Goal: Navigation & Orientation: Find specific page/section

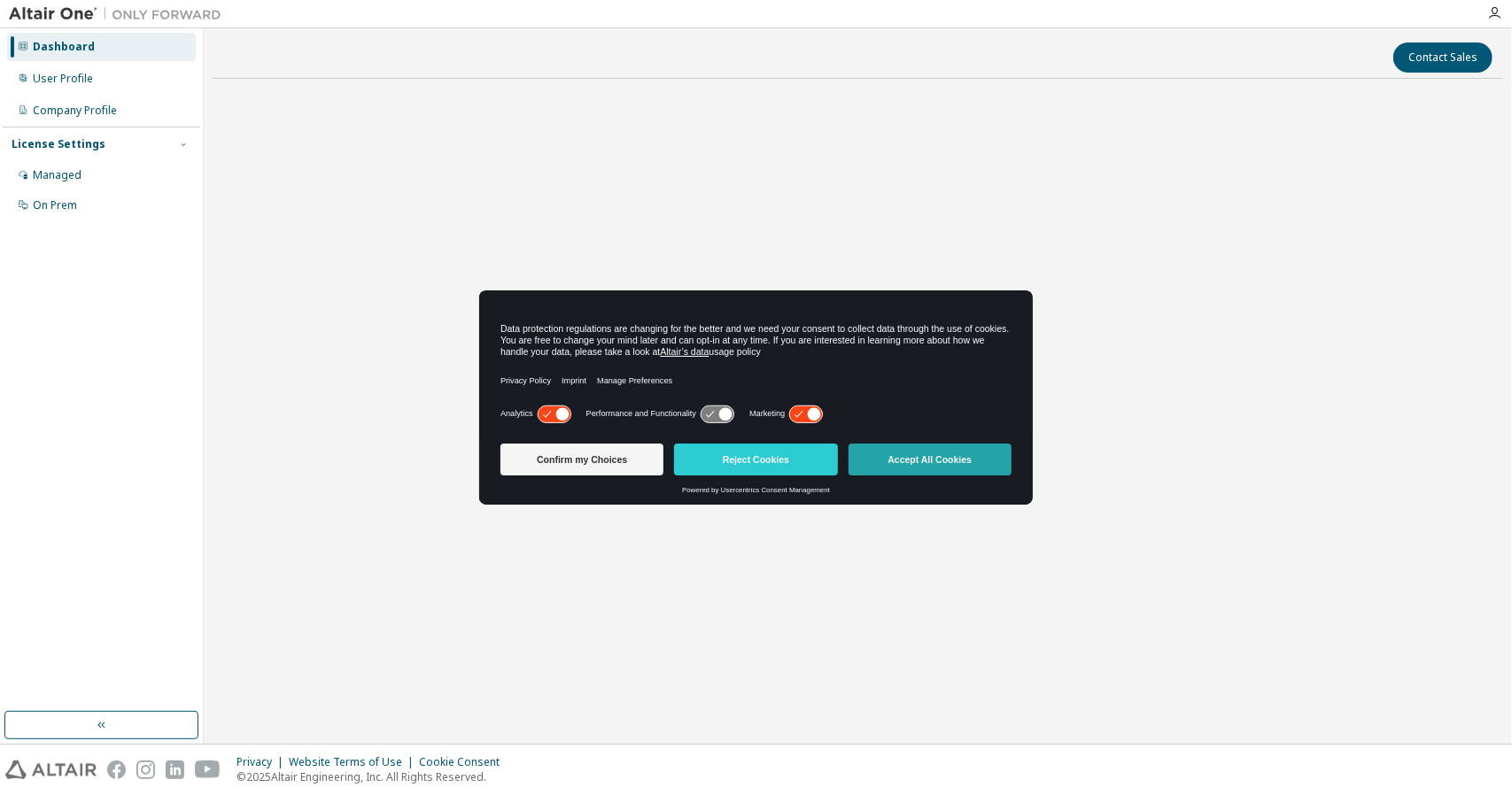
click at [893, 448] on button "Accept All Cookies" at bounding box center [929, 459] width 163 height 32
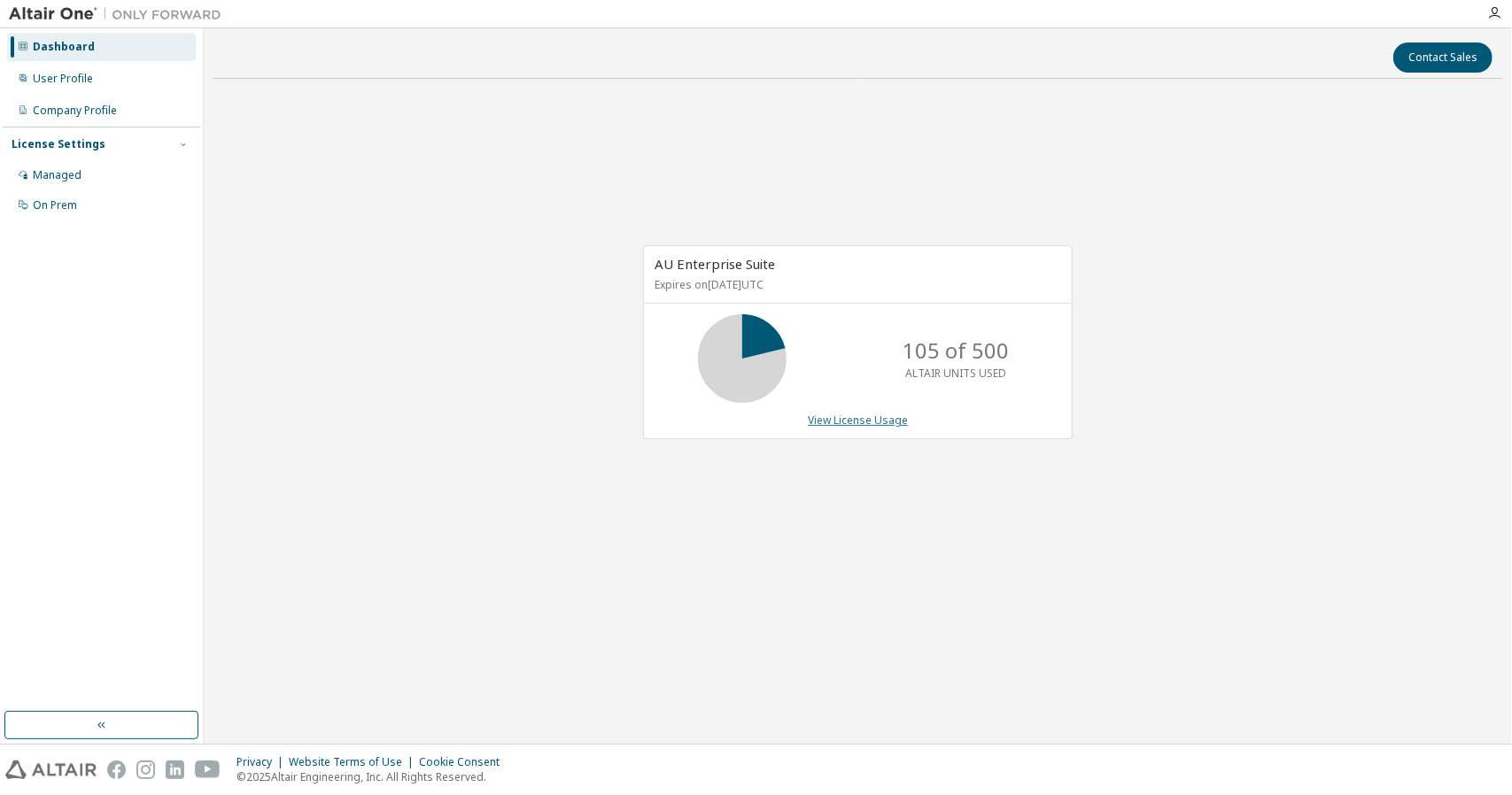
click at [850, 421] on link "View License Usage" at bounding box center [858, 419] width 100 height 15
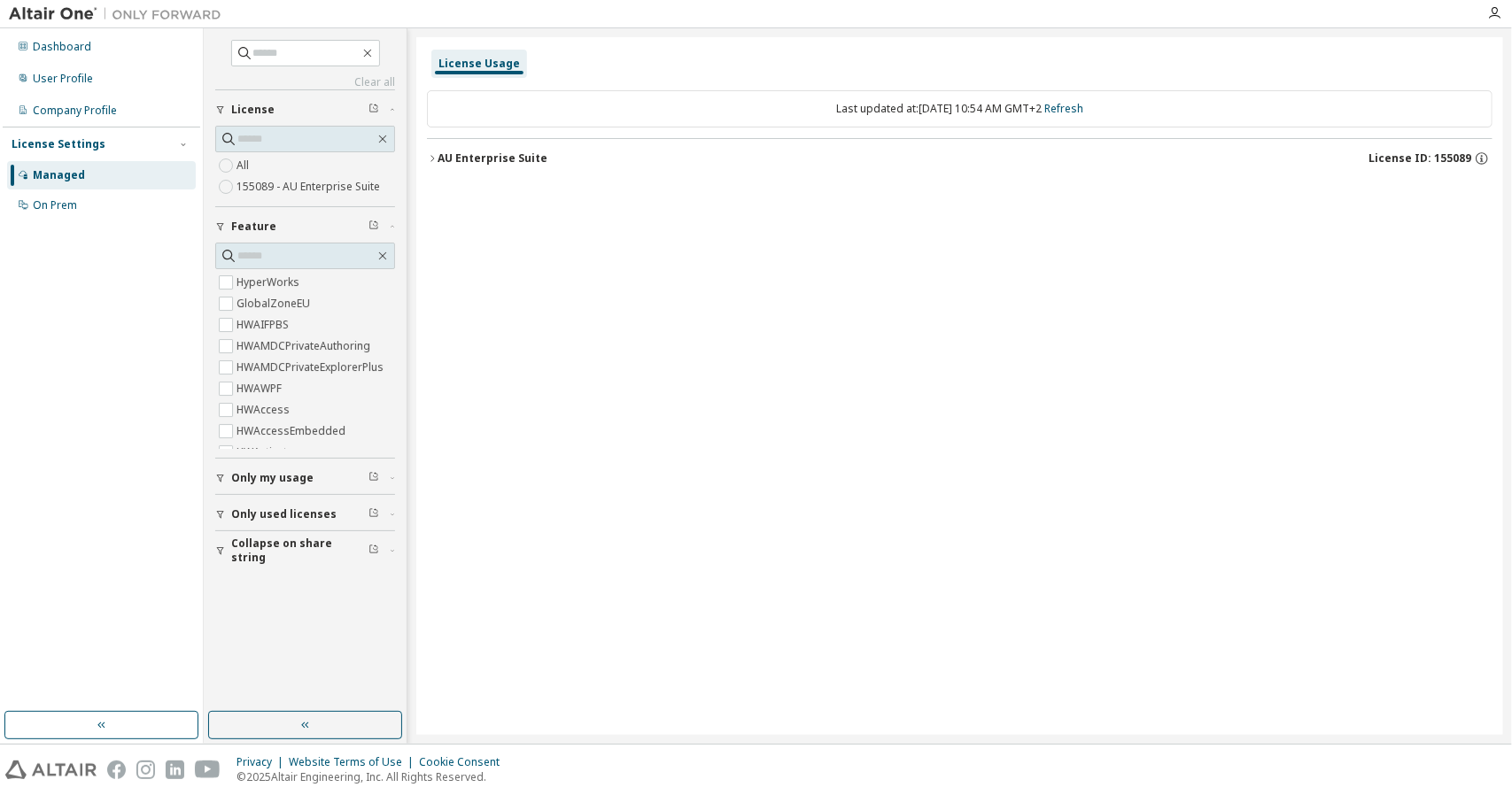
click at [442, 159] on div "AU Enterprise Suite" at bounding box center [492, 158] width 110 height 15
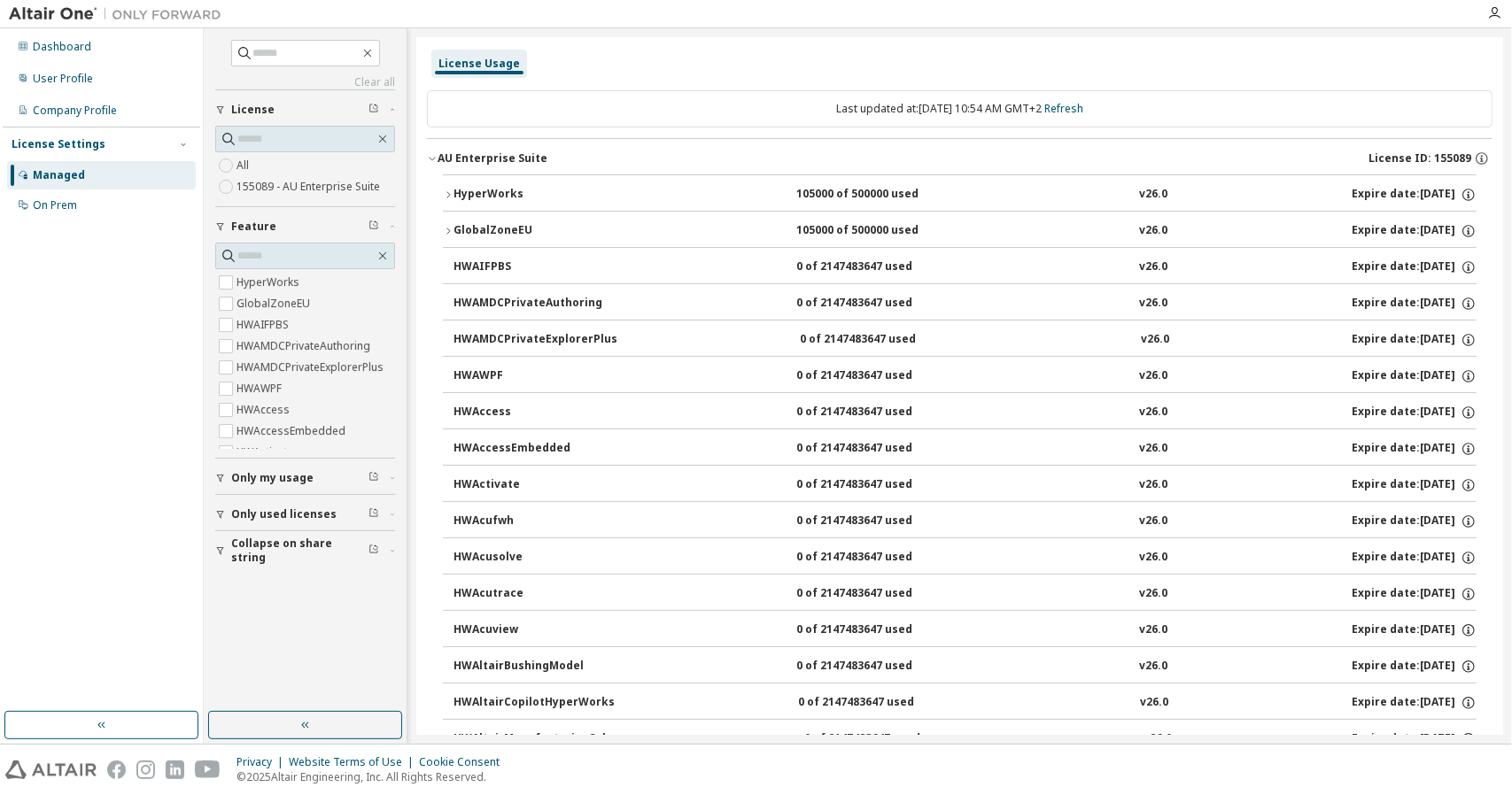
click at [452, 198] on icon "button" at bounding box center [447, 194] width 11 height 11
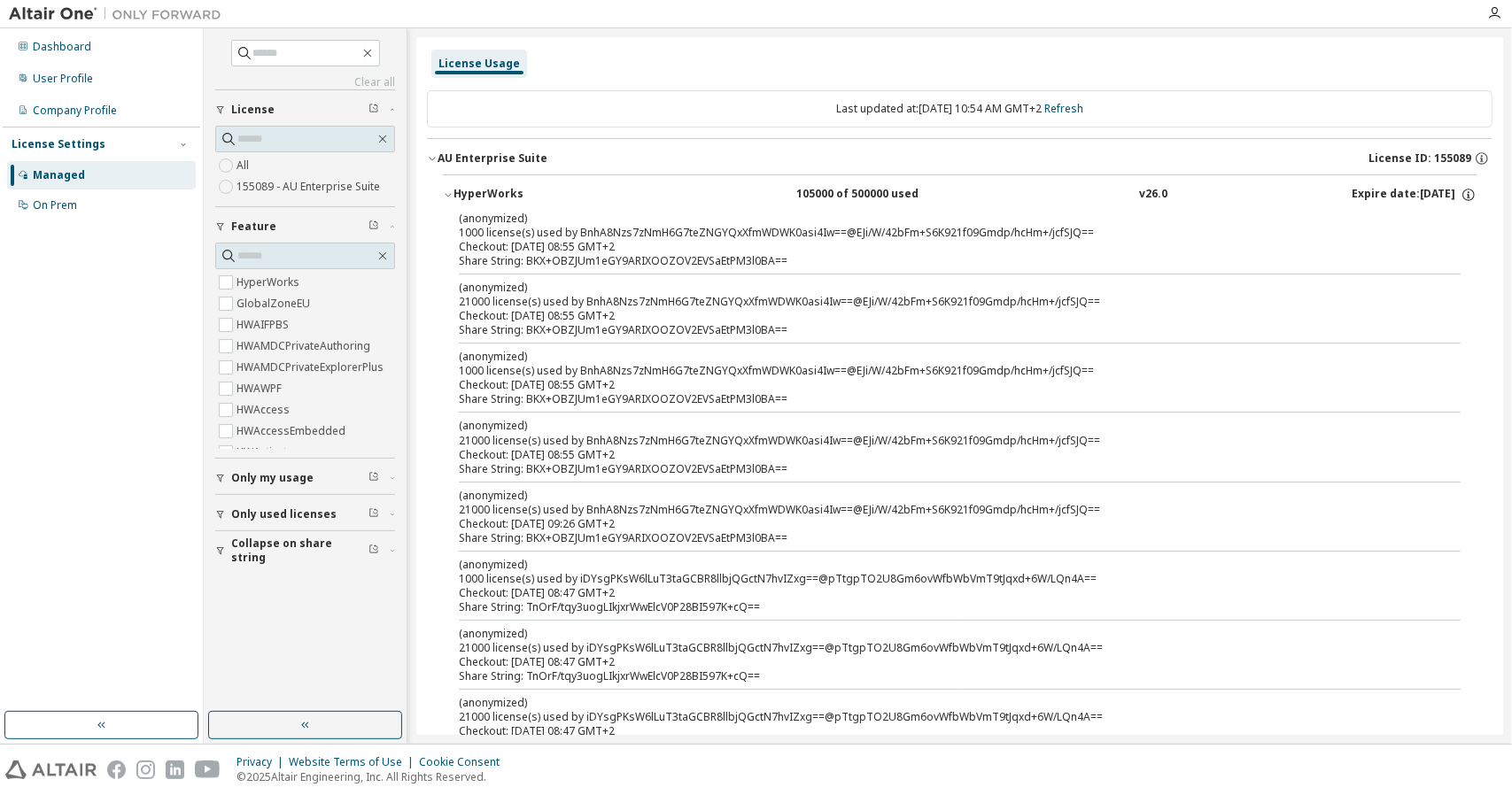
click at [499, 191] on div "HyperWorks" at bounding box center [533, 195] width 160 height 16
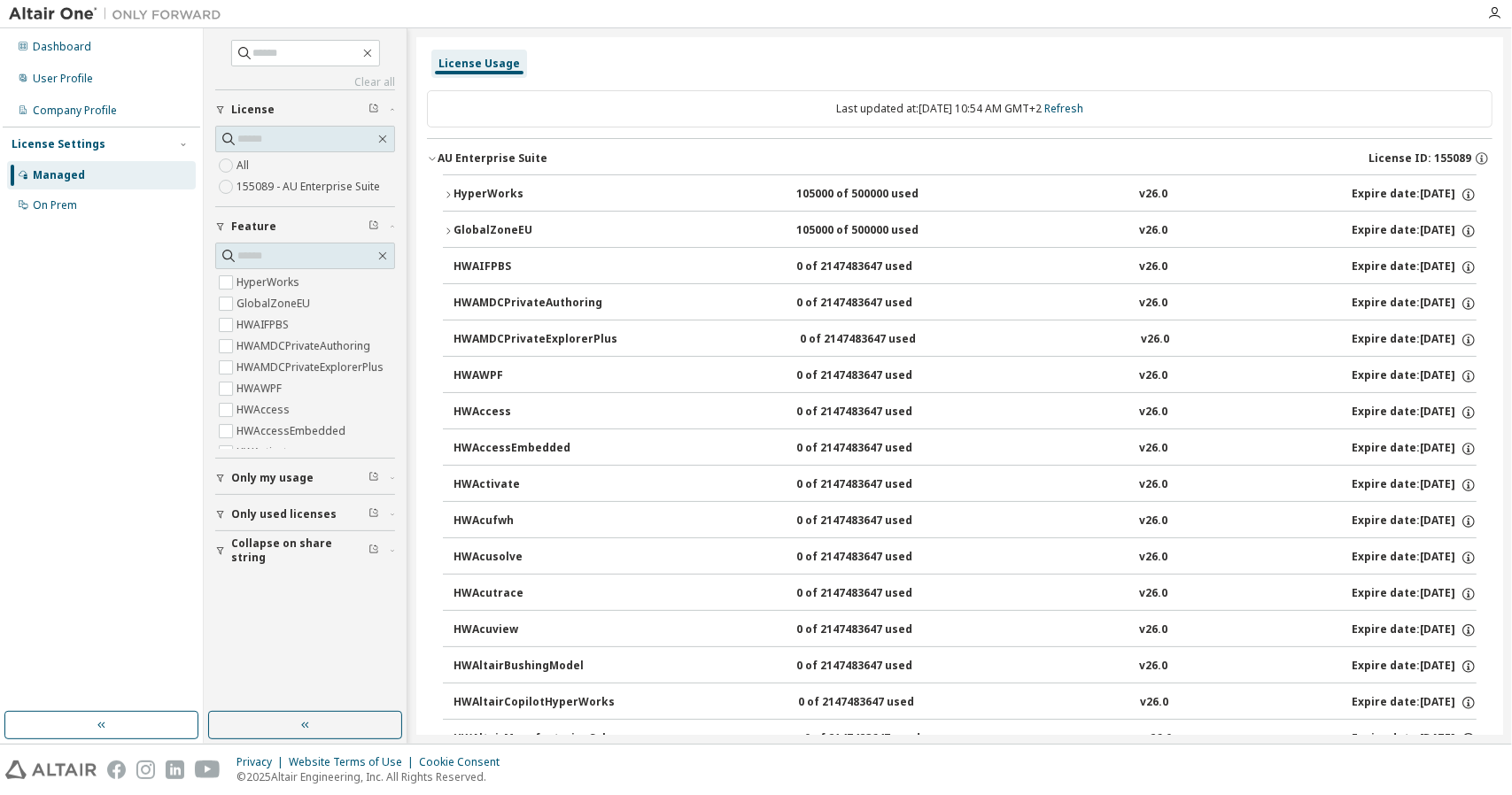
click at [247, 508] on span "Only used licenses" at bounding box center [284, 514] width 105 height 15
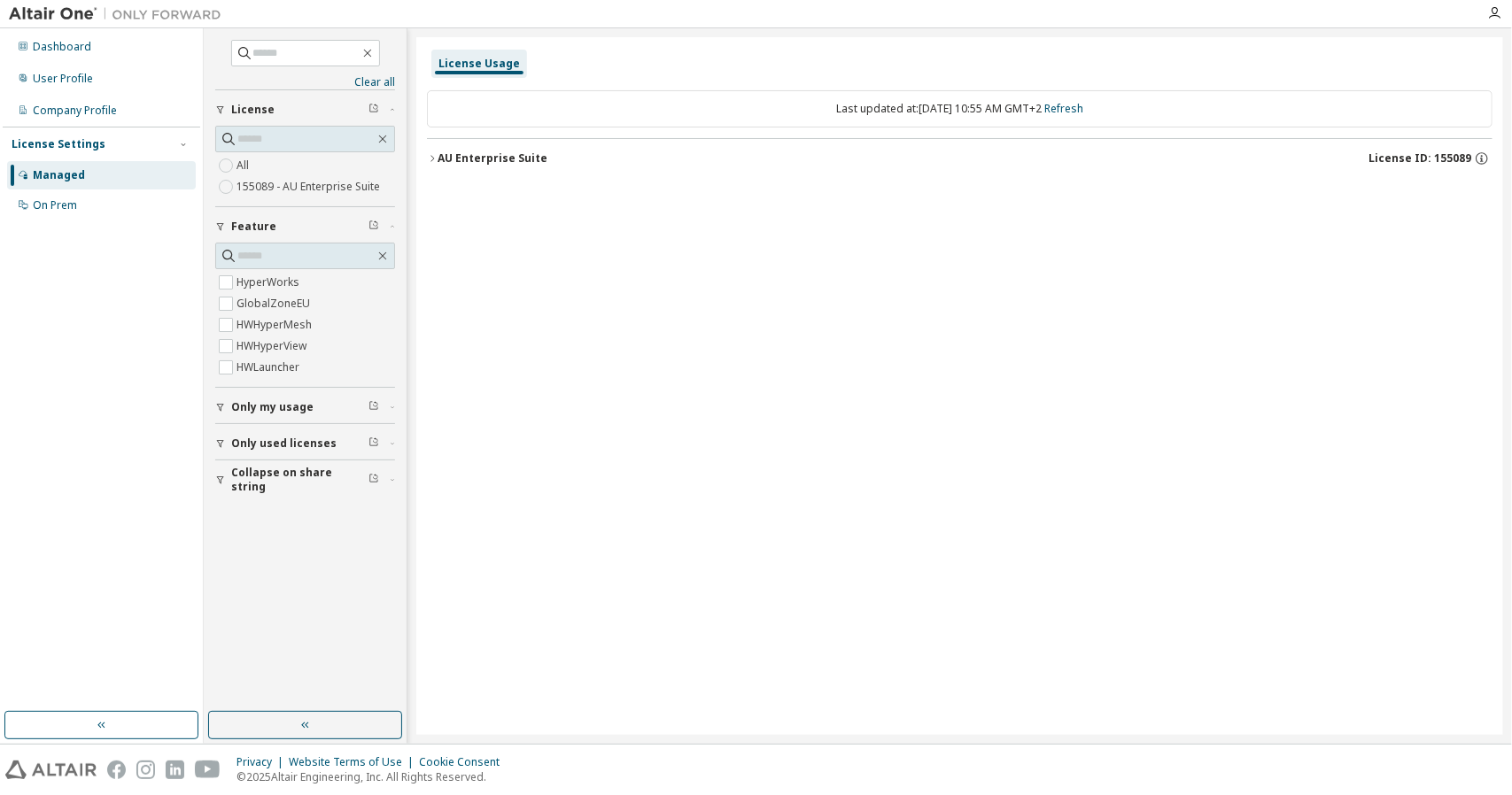
click at [557, 164] on div "AU Enterprise Suite License ID: 155089" at bounding box center [965, 158] width 1055 height 16
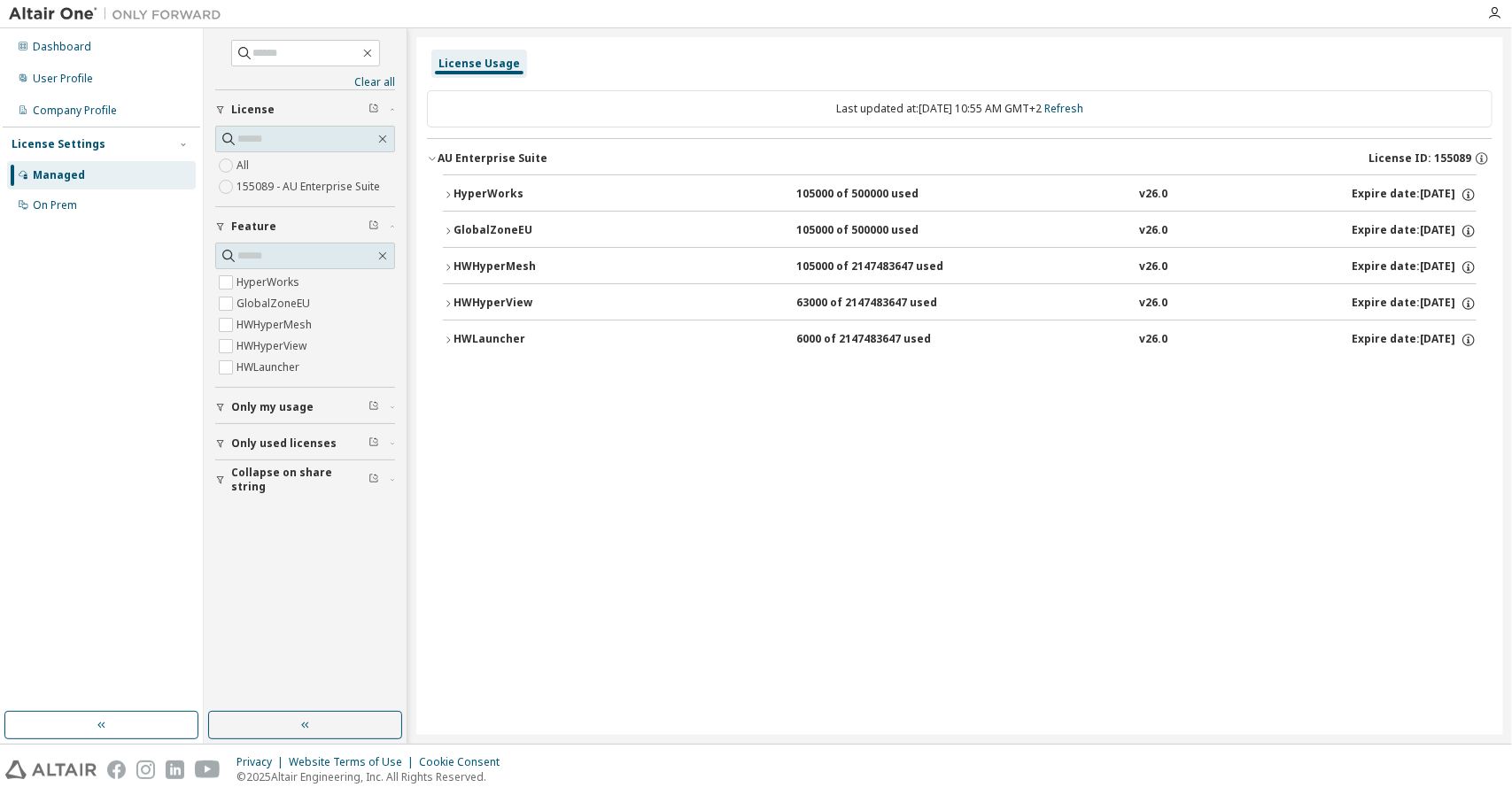
click at [510, 296] on div "HWHyperView" at bounding box center [533, 303] width 160 height 16
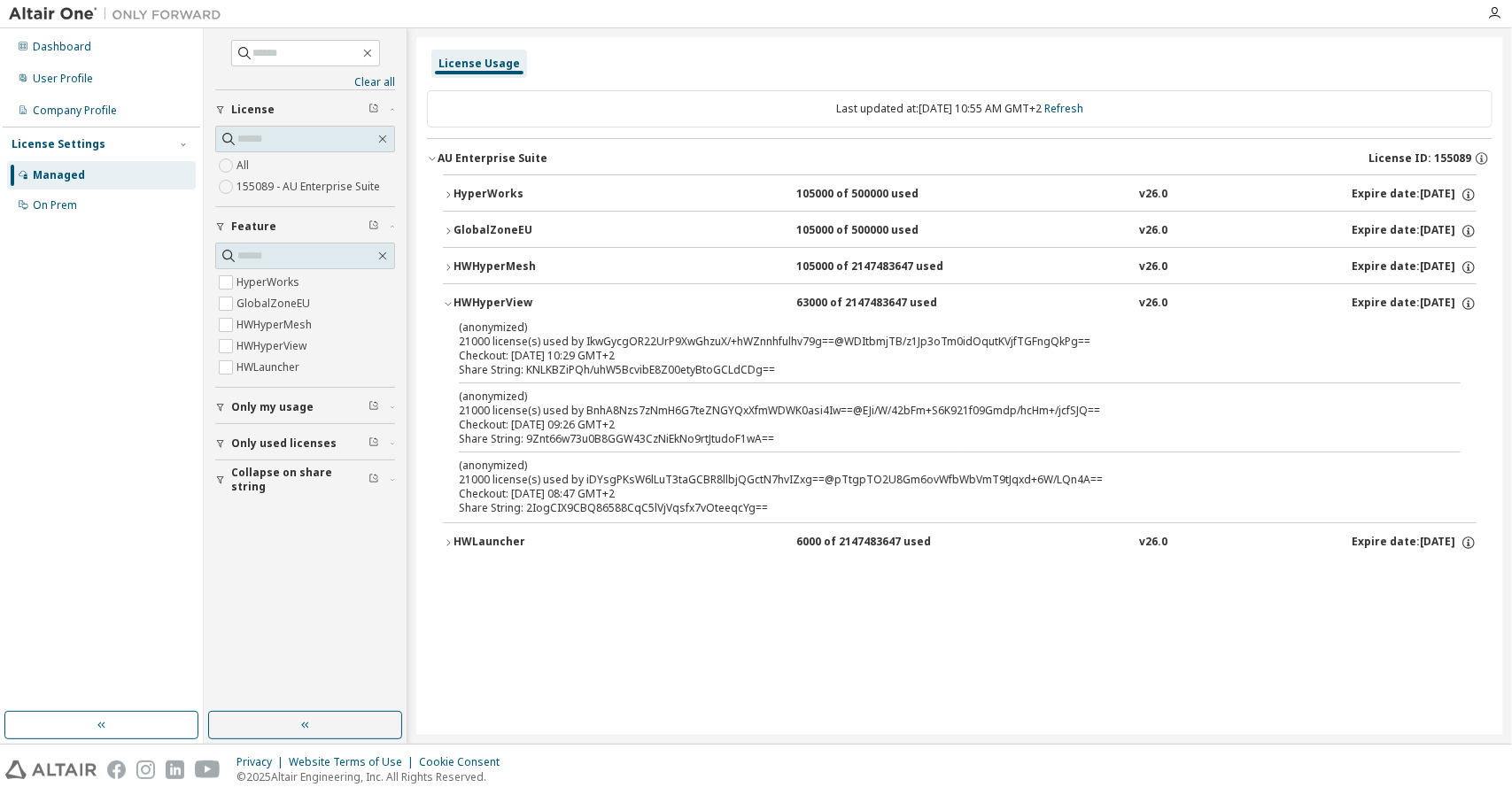
click at [510, 296] on div "HWHyperView" at bounding box center [533, 303] width 160 height 16
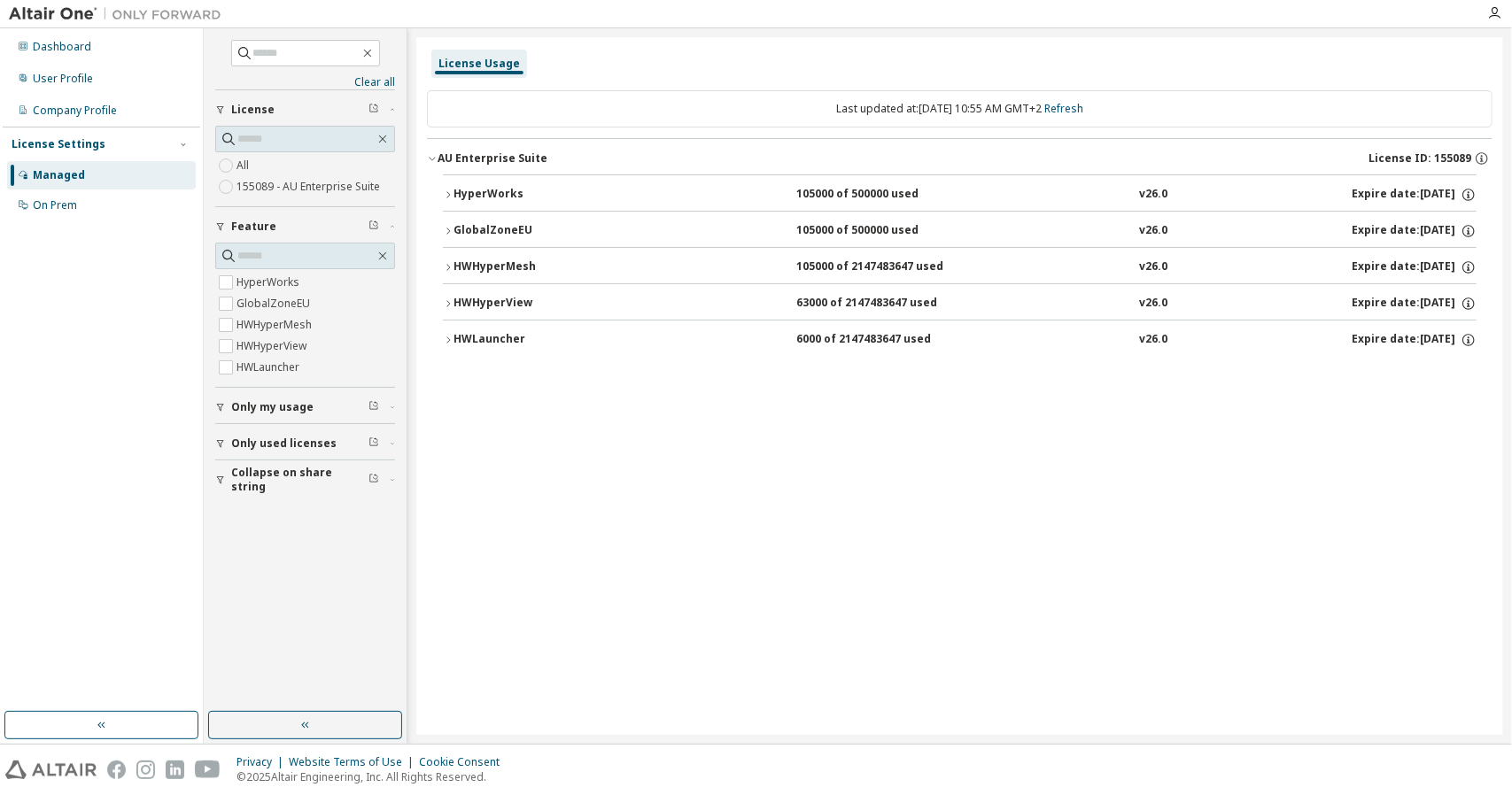
click at [331, 407] on div "Only my usage" at bounding box center [310, 407] width 159 height 15
click at [264, 435] on div "Yes No" at bounding box center [305, 444] width 179 height 43
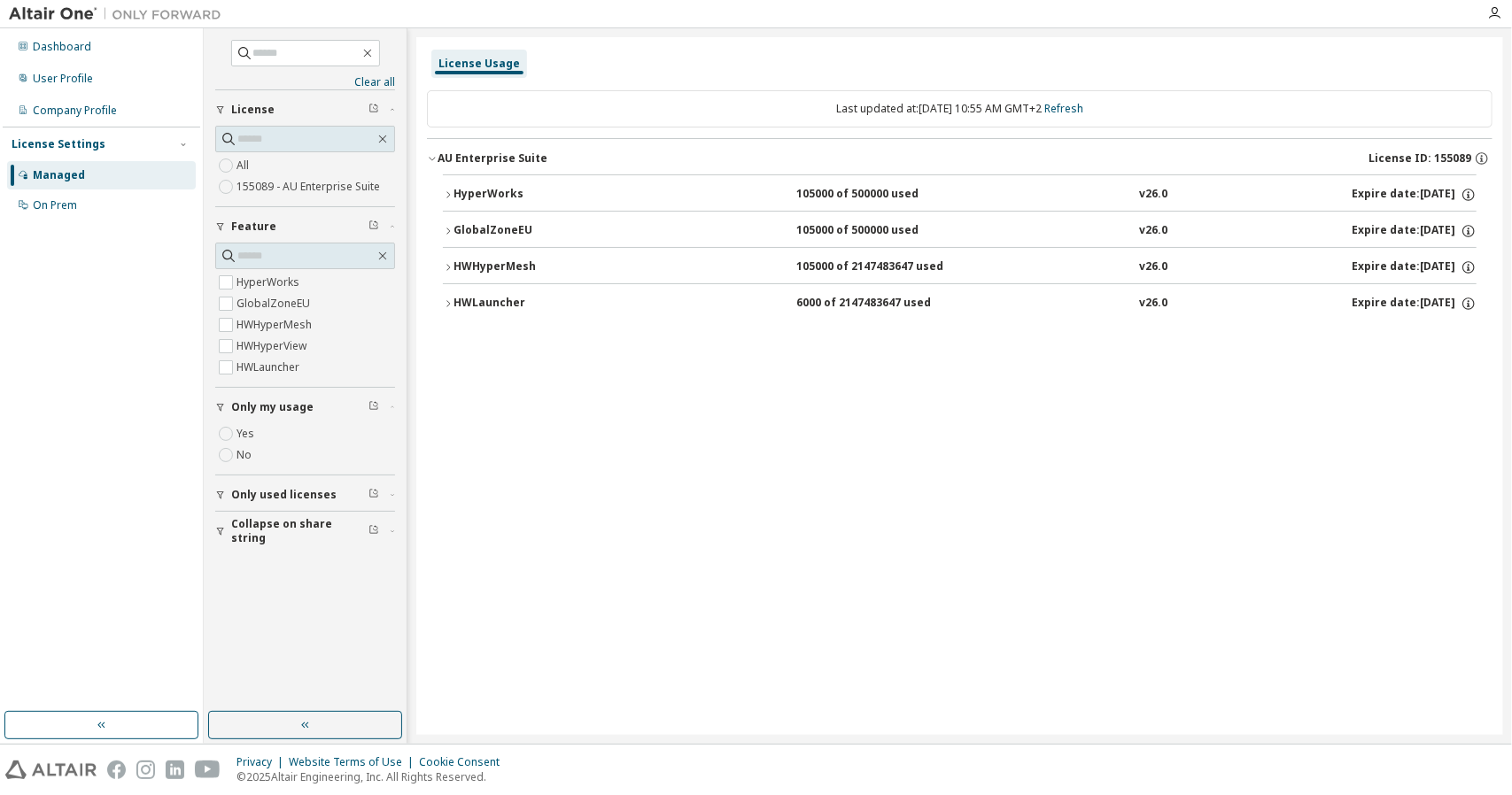
click at [76, 222] on div "Dashboard User Profile Company Profile License Settings Managed On Prem" at bounding box center [101, 370] width 198 height 678
click at [85, 213] on div "On Prem" at bounding box center [101, 205] width 189 height 28
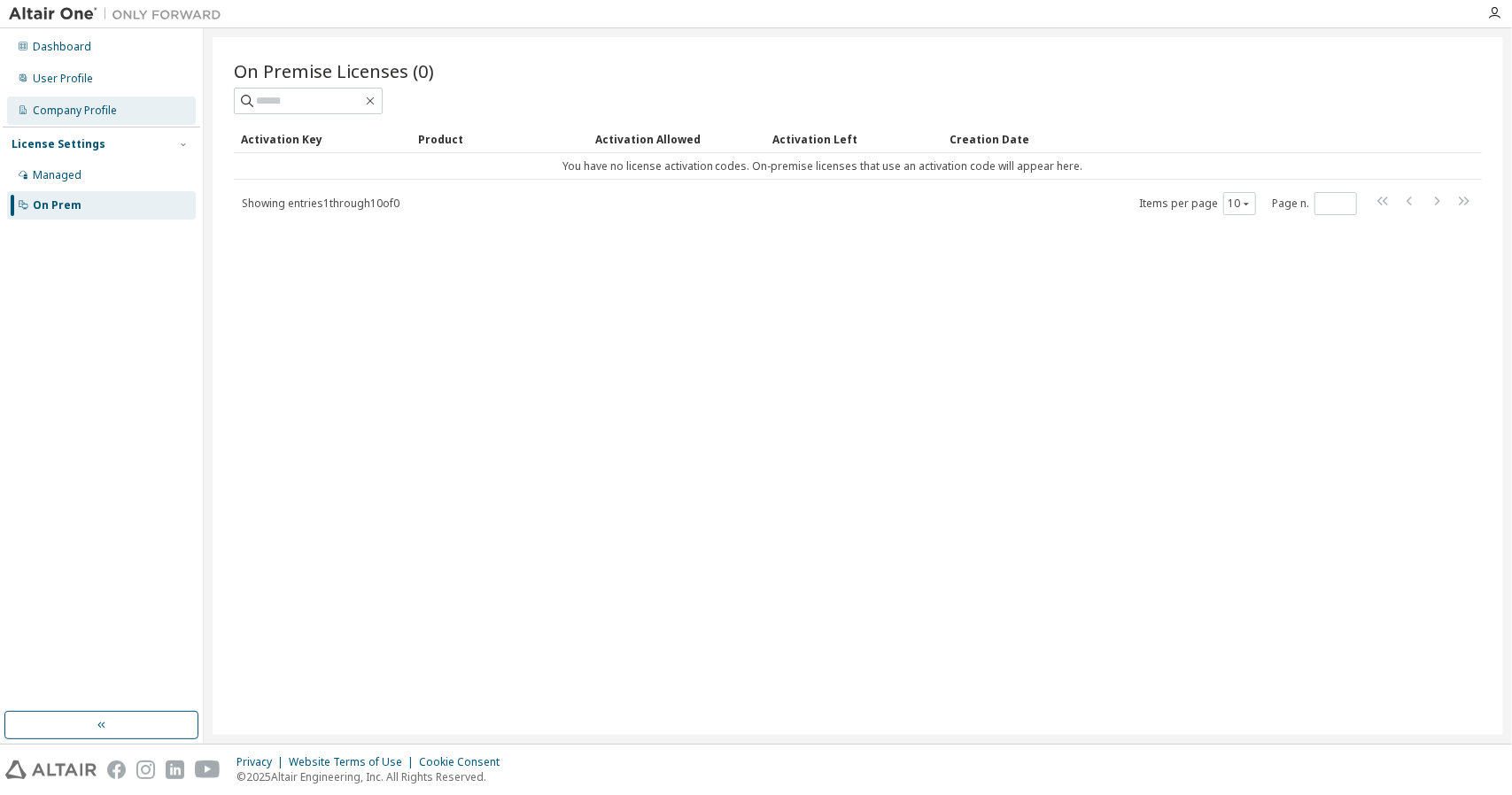
click at [99, 119] on div "Company Profile" at bounding box center [101, 110] width 189 height 28
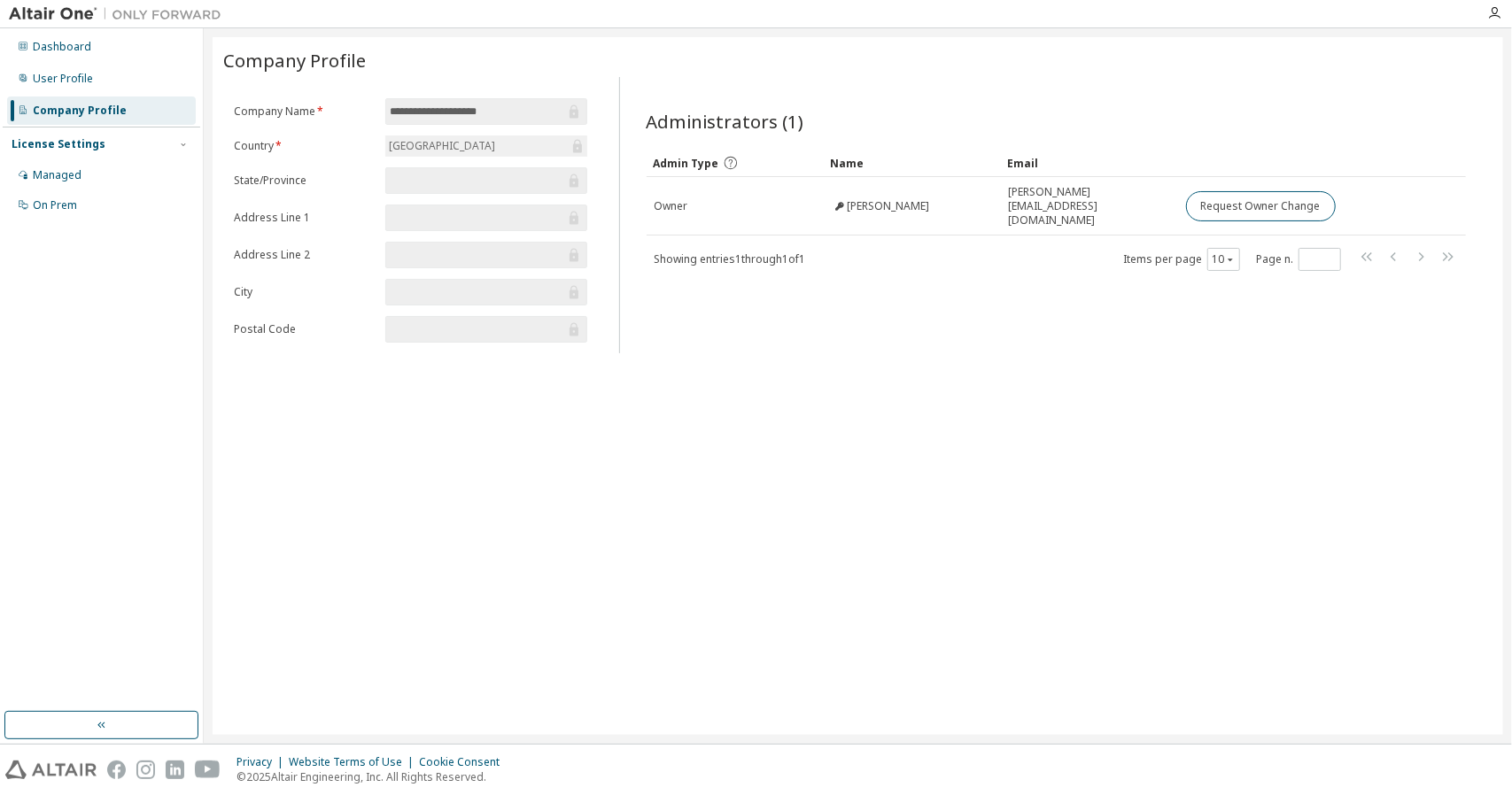
click at [499, 222] on input "text" at bounding box center [477, 217] width 174 height 18
click at [506, 269] on form "**********" at bounding box center [410, 220] width 354 height 245
drag, startPoint x: 503, startPoint y: 284, endPoint x: 525, endPoint y: 196, distance: 90.7
click at [503, 284] on input "text" at bounding box center [477, 292] width 174 height 18
click at [525, 196] on form "**********" at bounding box center [410, 220] width 354 height 245
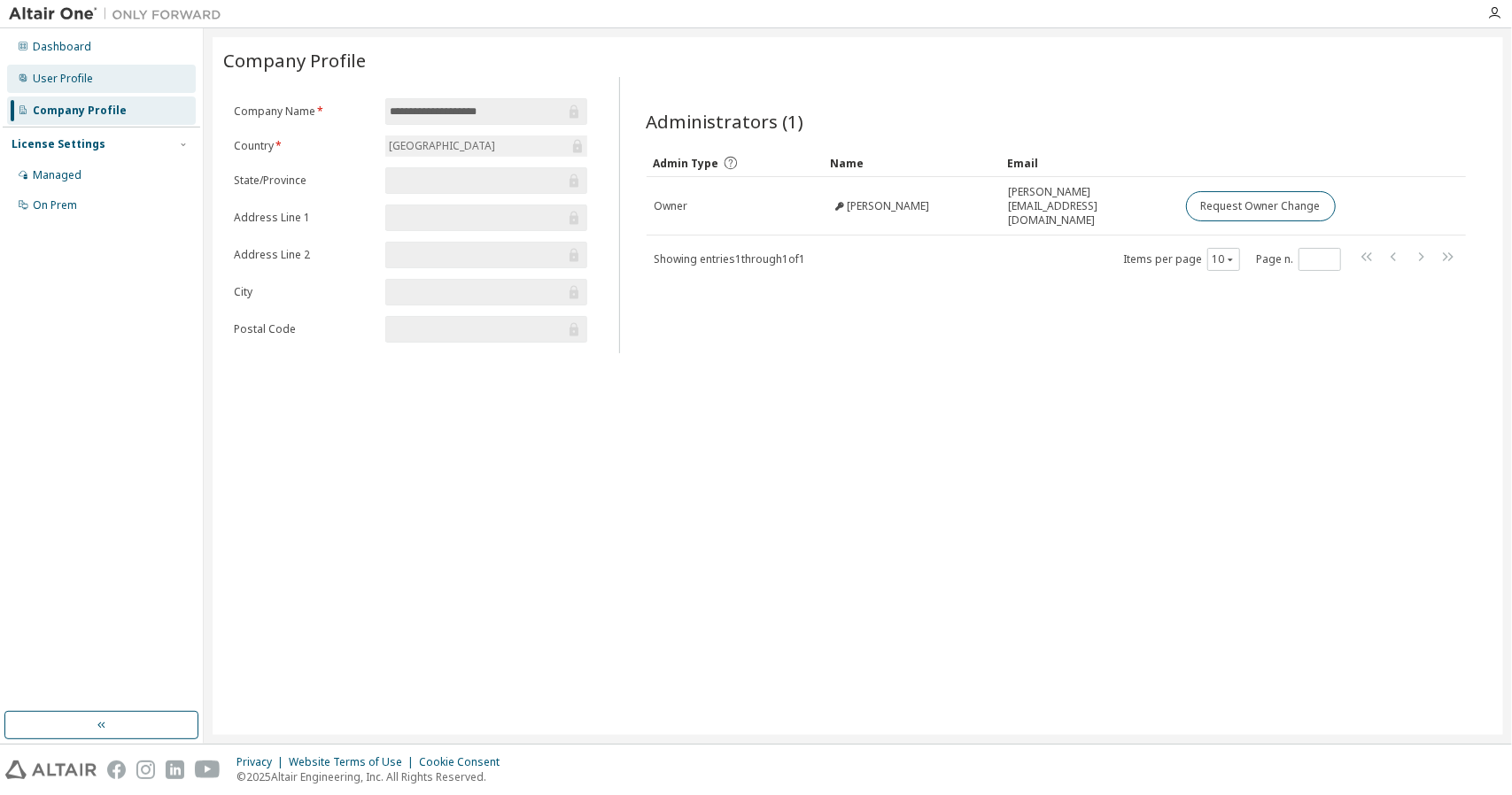
click at [97, 72] on div "User Profile" at bounding box center [101, 78] width 189 height 28
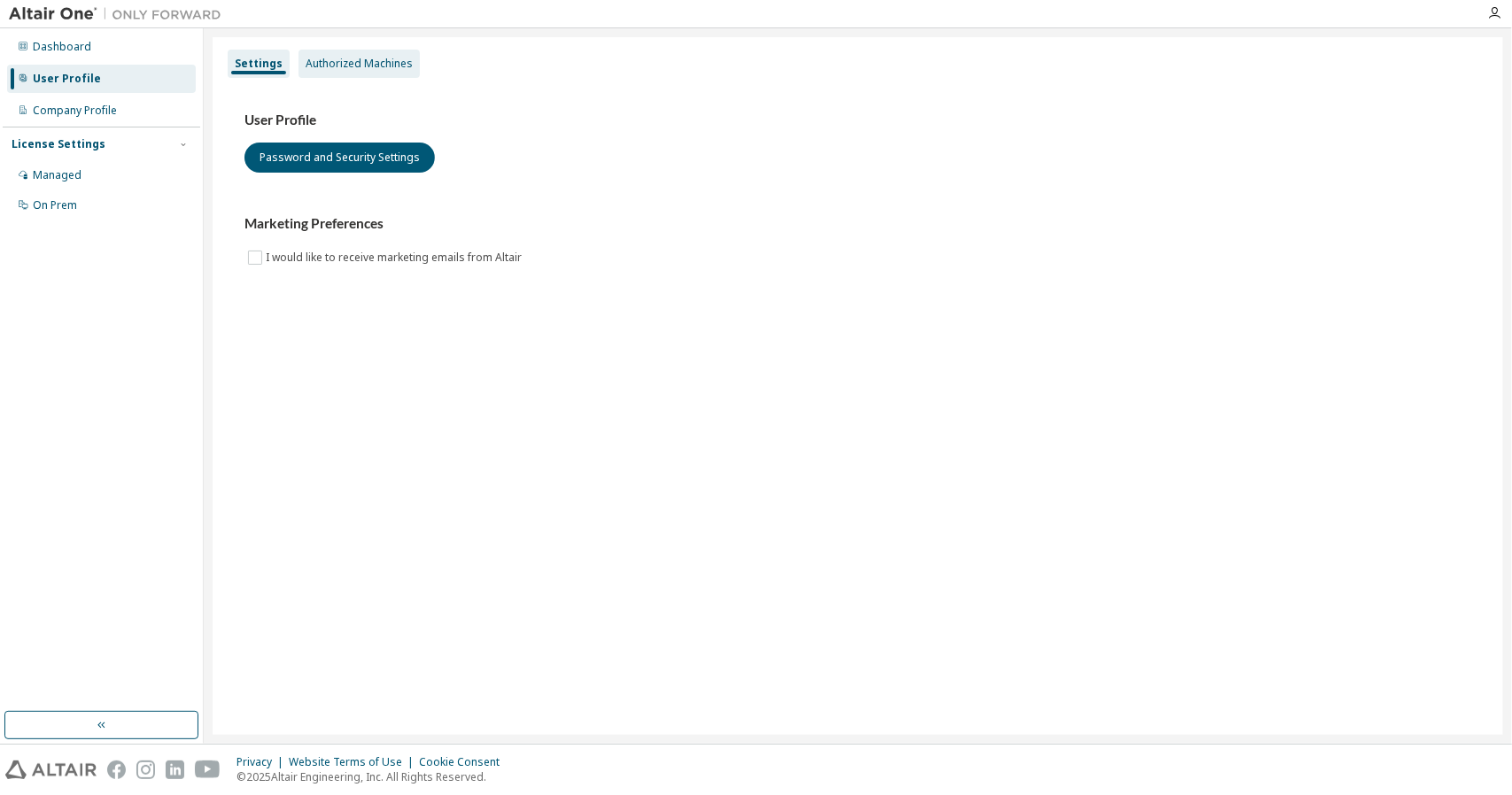
click at [322, 50] on div "Authorized Machines" at bounding box center [359, 63] width 121 height 28
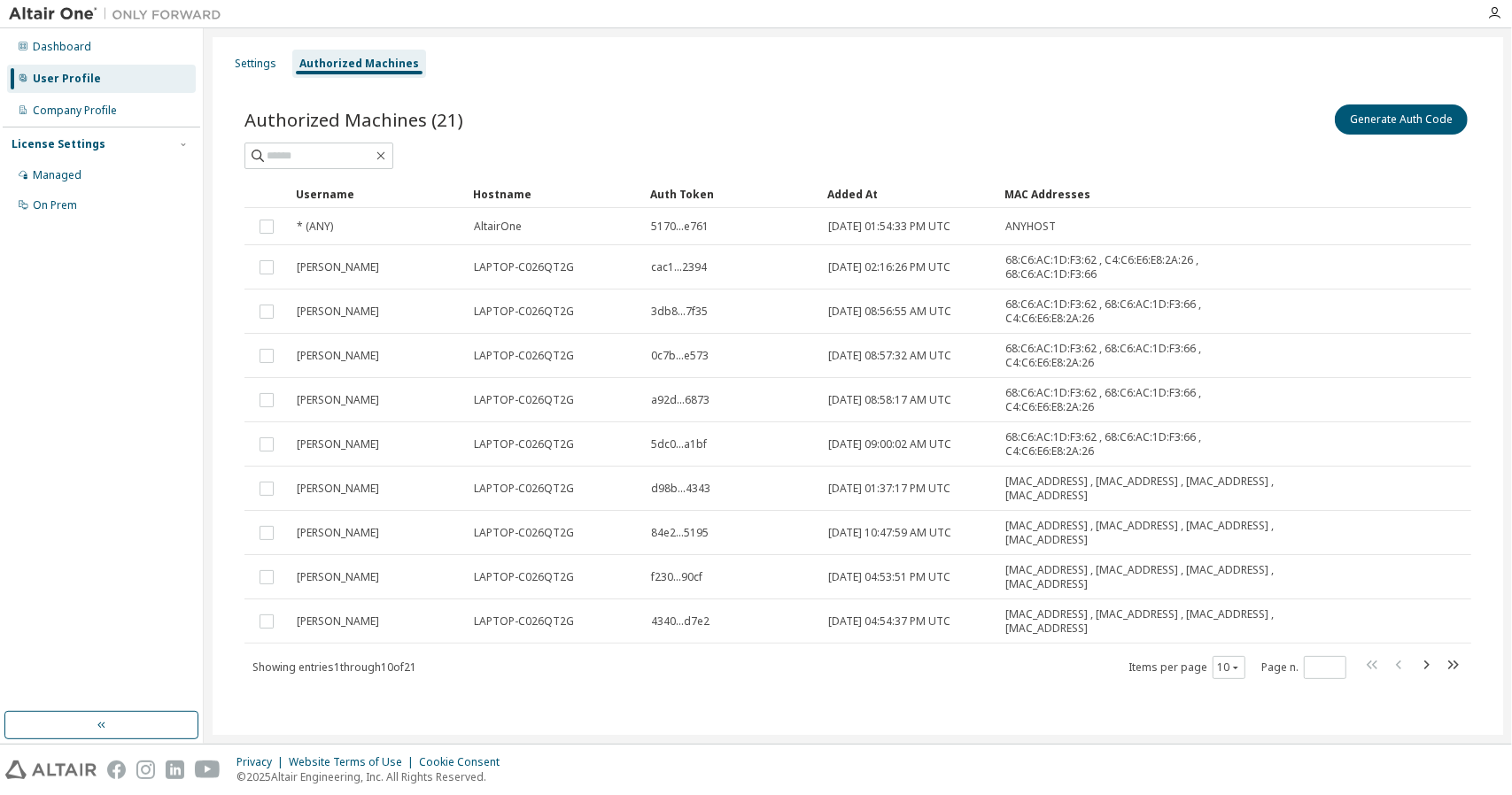
click at [108, 92] on div "User Profile" at bounding box center [101, 78] width 189 height 28
click at [133, 44] on div "Dashboard" at bounding box center [101, 47] width 189 height 28
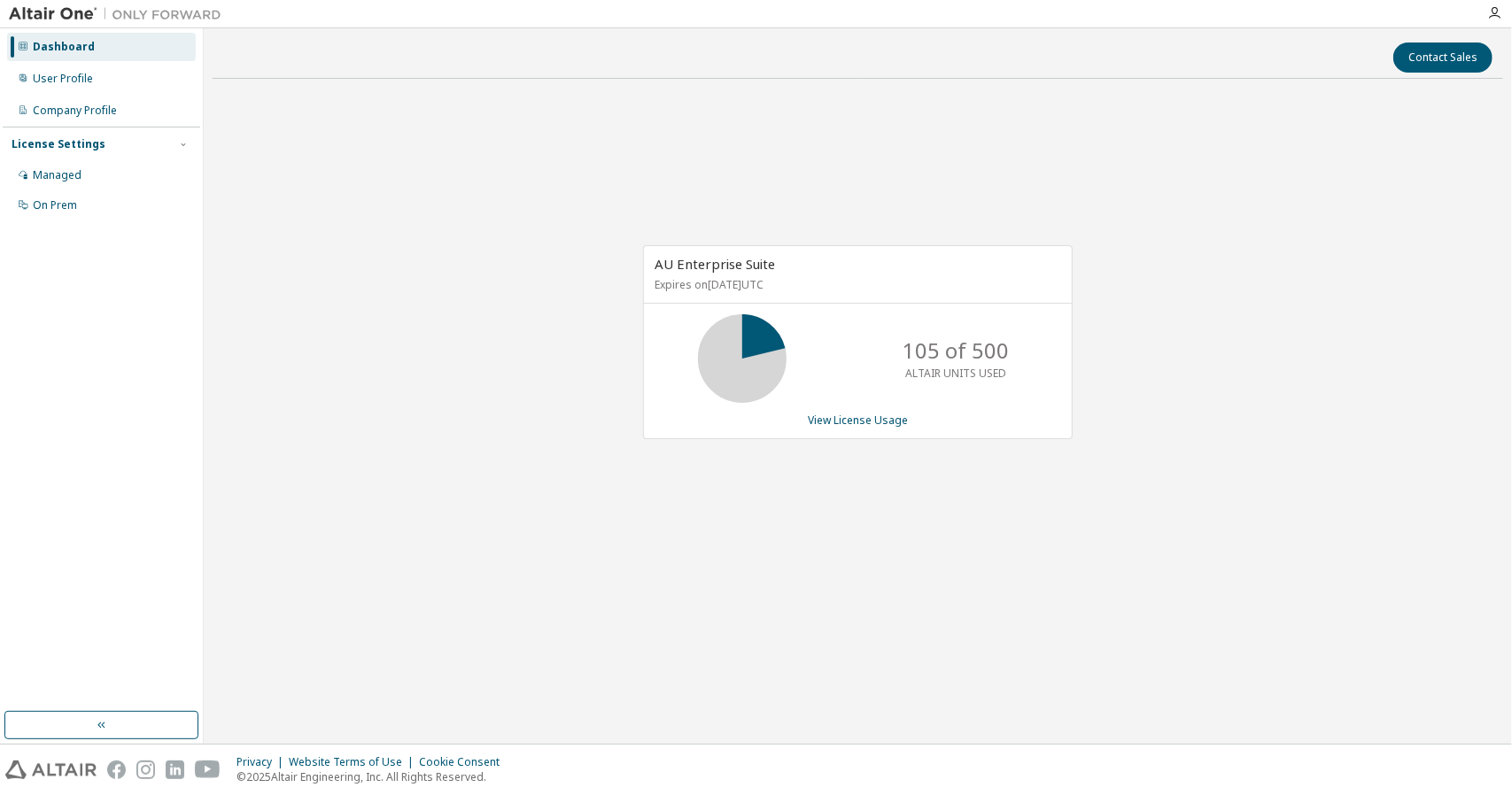
click at [746, 336] on icon at bounding box center [742, 358] width 44 height 44
